Goal: Information Seeking & Learning: Learn about a topic

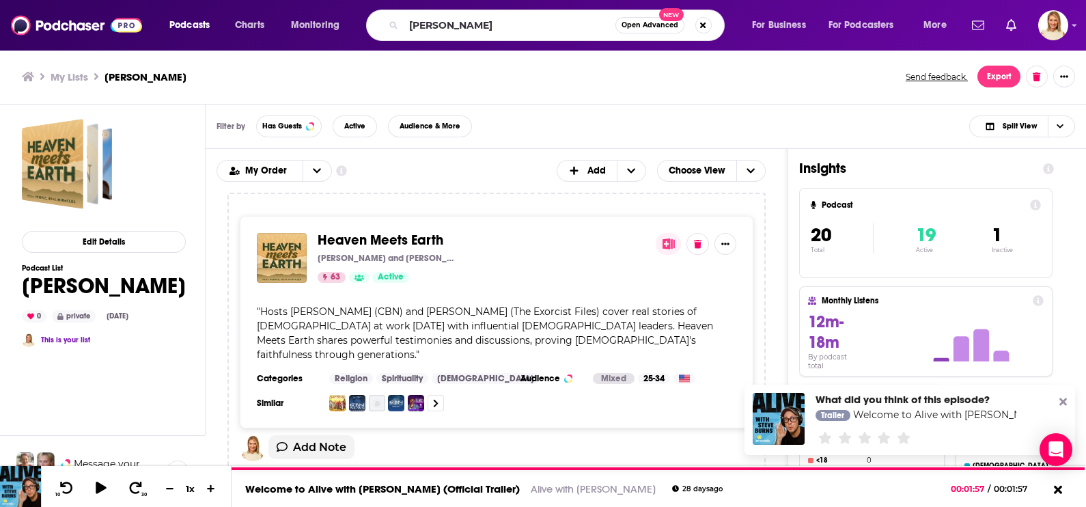
type input "[PERSON_NAME]"
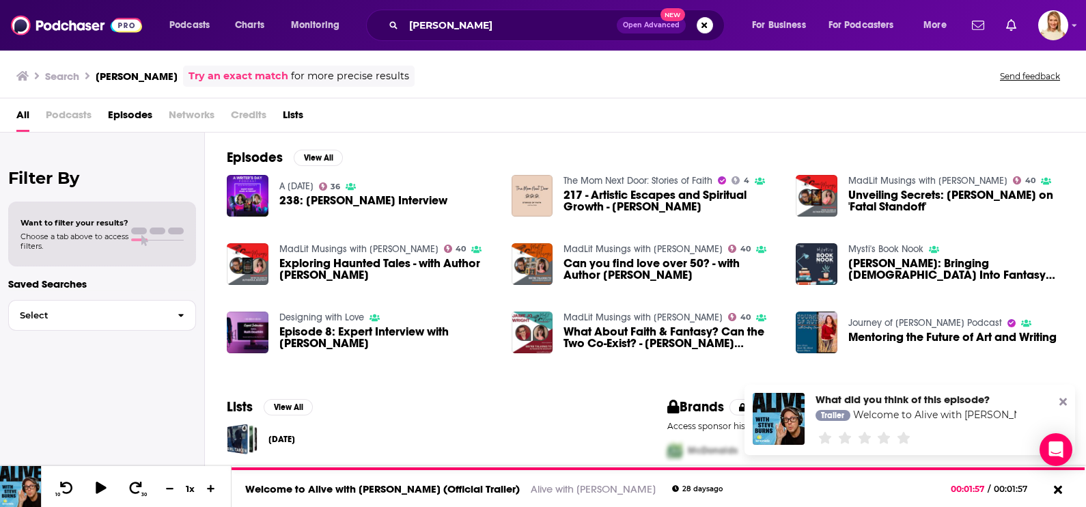
click at [297, 199] on span "238: [PERSON_NAME] Interview" at bounding box center [363, 201] width 168 height 12
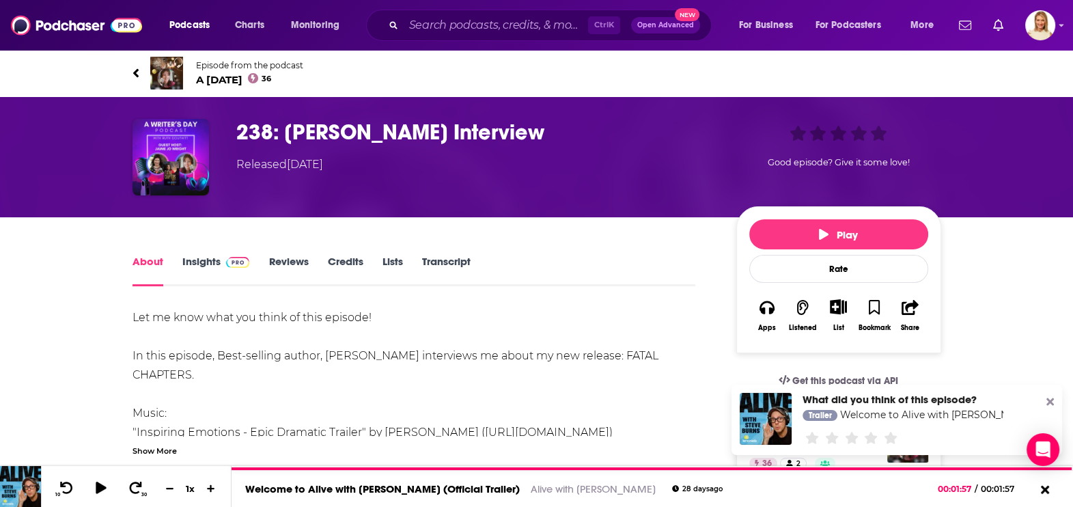
click at [141, 70] on link "Episode from the podcast A [DATE] 36" at bounding box center [536, 73] width 808 height 33
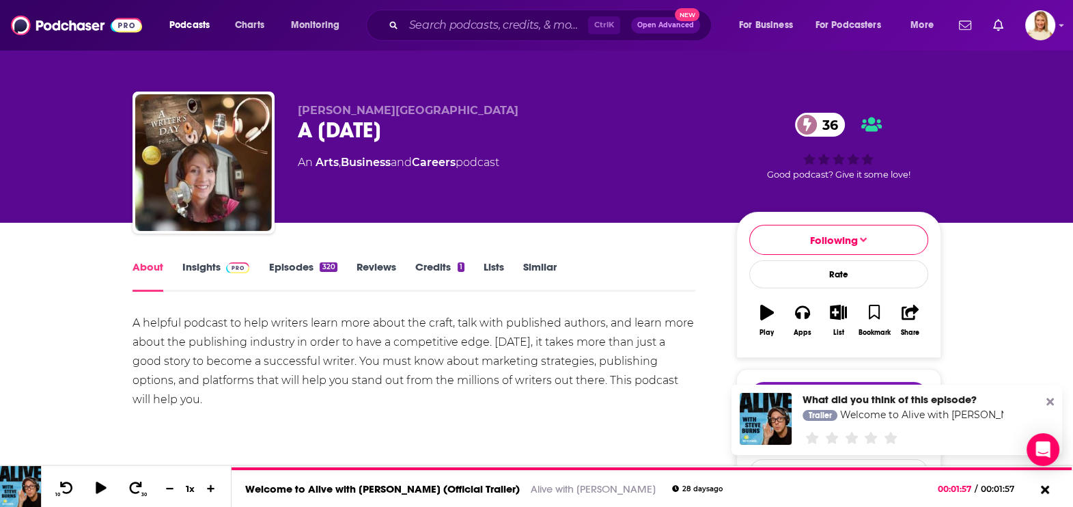
click at [205, 270] on link "Insights" at bounding box center [216, 275] width 68 height 31
